Goal: Contribute content: Add original content to the website for others to see

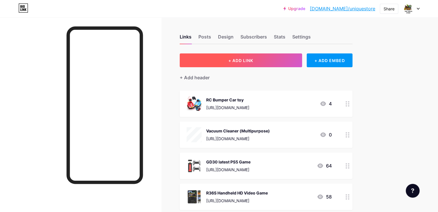
click at [253, 58] on span "+ ADD LINK" at bounding box center [240, 60] width 25 height 5
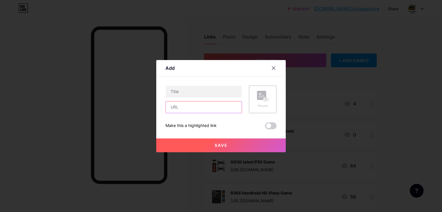
click at [189, 108] on input "text" at bounding box center [204, 108] width 76 height 12
paste input "[URL][DOMAIN_NAME]"
type input "[URL][DOMAIN_NAME]"
click at [193, 94] on input "text" at bounding box center [204, 92] width 76 height 12
click at [186, 91] on input "Wireless Blower" at bounding box center [204, 92] width 76 height 12
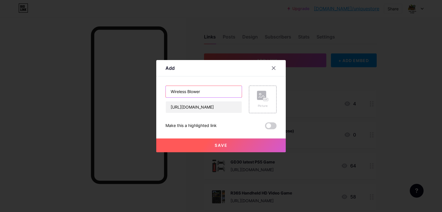
paste input "high-Power Blower,"
click at [186, 91] on input "Wirelesshigh-Power Blower, Blower" at bounding box center [204, 92] width 76 height 12
drag, startPoint x: 224, startPoint y: 92, endPoint x: 273, endPoint y: 96, distance: 49.4
click at [273, 96] on div "Wireless high-Power Blower, Blower [URL][DOMAIN_NAME] Picture" at bounding box center [220, 100] width 111 height 28
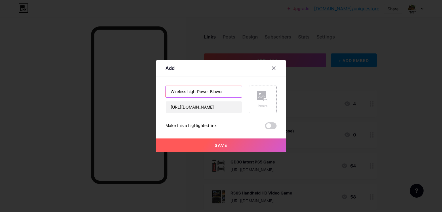
scroll to position [0, 0]
type input "Wireless high-Power Blower"
click at [261, 98] on rect at bounding box center [261, 95] width 9 height 9
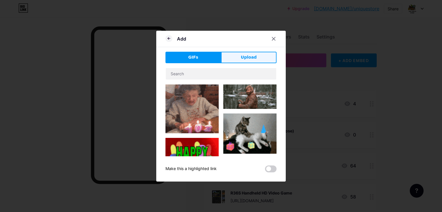
click at [241, 58] on button "Upload" at bounding box center [249, 58] width 56 height 12
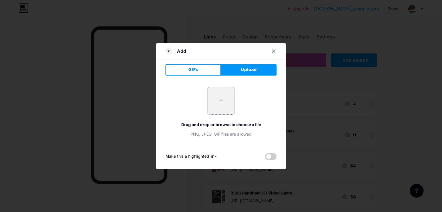
click at [226, 105] on input "file" at bounding box center [220, 100] width 27 height 27
type input "C:\fakepath\61dQQWSB0YL._SL1500_.jpg"
click at [220, 103] on span at bounding box center [221, 100] width 7 height 7
click at [222, 106] on input "file" at bounding box center [220, 100] width 27 height 27
click at [168, 49] on icon at bounding box center [168, 50] width 7 height 7
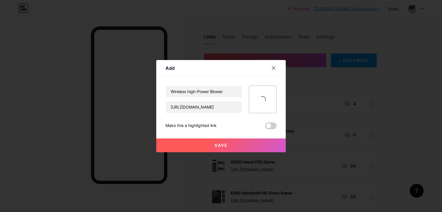
click at [229, 145] on button "Save" at bounding box center [221, 146] width 130 height 14
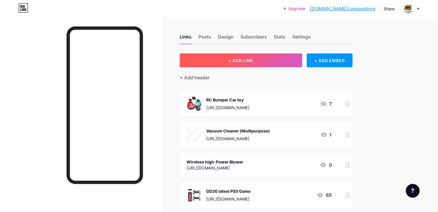
click at [261, 56] on button "+ ADD LINK" at bounding box center [241, 61] width 122 height 14
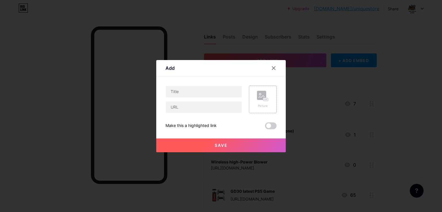
click at [260, 100] on icon at bounding box center [263, 96] width 12 height 11
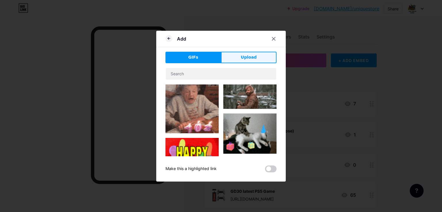
click at [241, 60] on button "Upload" at bounding box center [249, 58] width 56 height 12
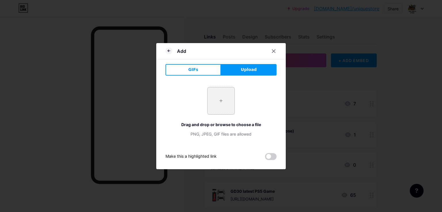
click at [218, 108] on input "file" at bounding box center [220, 100] width 27 height 27
type input "C:\fakepath\81TX3V1IWAL._SL1500_.jpg"
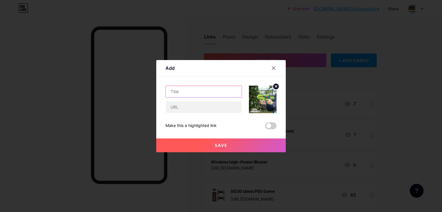
click at [176, 91] on input "text" at bounding box center [204, 92] width 76 height 12
paste input "Battery Operated Automatic Bubble Machine"
type input "Battery Operated Automatic Bubble Machine"
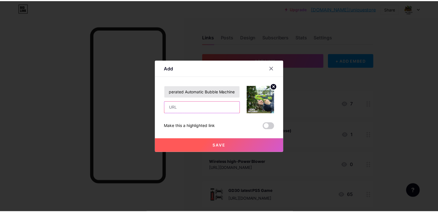
scroll to position [0, 0]
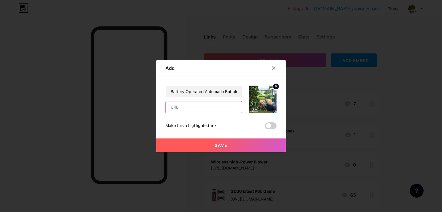
paste input "[URL][DOMAIN_NAME]"
type input "[URL][DOMAIN_NAME]"
click at [219, 144] on span "Save" at bounding box center [221, 145] width 13 height 5
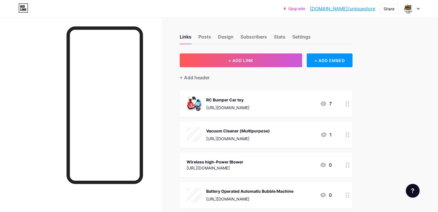
click at [226, 165] on div "[URL][DOMAIN_NAME]" at bounding box center [214, 168] width 57 height 6
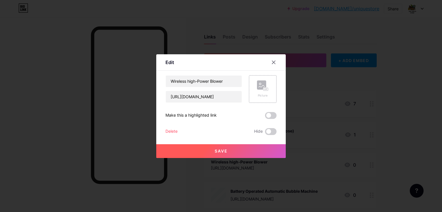
click at [266, 92] on div "Picture" at bounding box center [263, 89] width 12 height 17
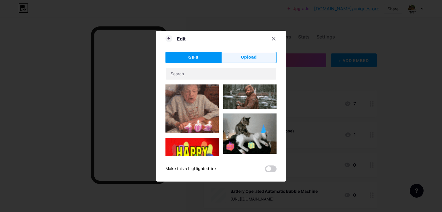
click at [243, 57] on span "Upload" at bounding box center [249, 57] width 16 height 6
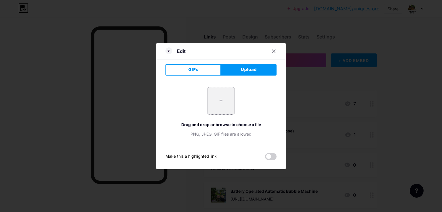
click at [220, 100] on input "file" at bounding box center [220, 100] width 27 height 27
type input "C:\fakepath\61dQQWSB0YL._SL1500_.jpg"
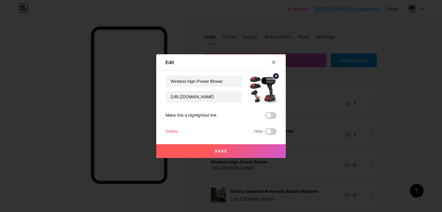
click at [255, 149] on button "Save" at bounding box center [221, 151] width 130 height 14
click at [232, 150] on button "Save" at bounding box center [221, 151] width 130 height 14
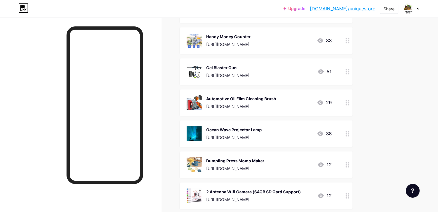
scroll to position [281, 0]
click at [257, 103] on div "[URL][DOMAIN_NAME]" at bounding box center [241, 106] width 70 height 6
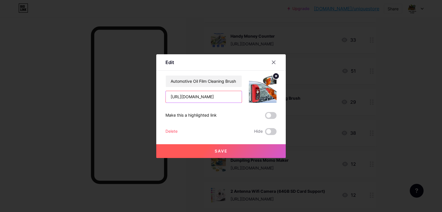
click at [197, 99] on input "[URL][DOMAIN_NAME]" at bounding box center [204, 97] width 76 height 12
click at [225, 150] on span "Save" at bounding box center [221, 151] width 13 height 5
